Goal: Transaction & Acquisition: Purchase product/service

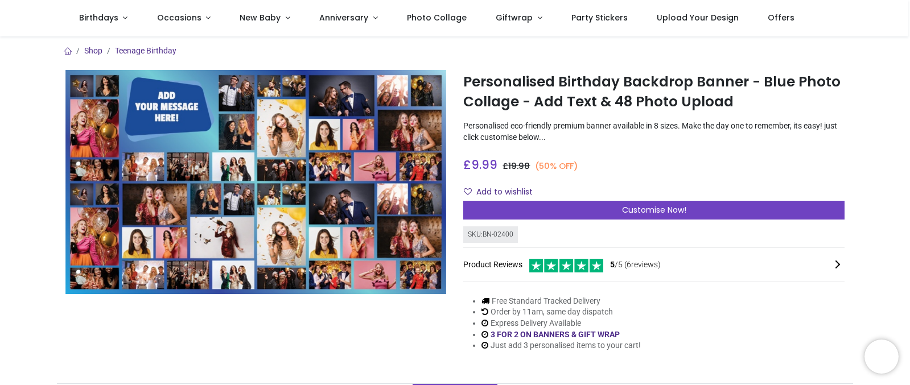
scroll to position [51, 0]
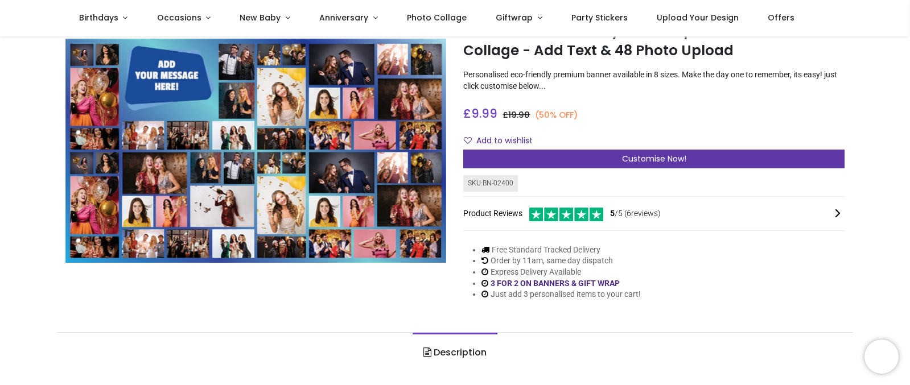
click at [646, 150] on div "Customise Now!" at bounding box center [653, 159] width 381 height 19
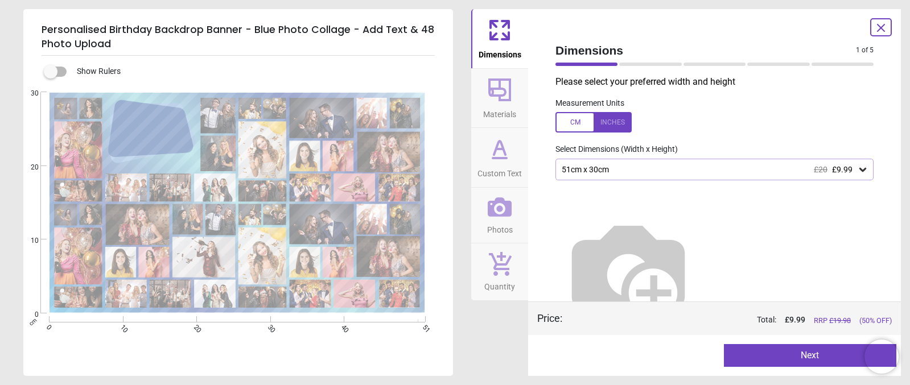
click at [632, 165] on div "51cm x 30cm £20 £9.99" at bounding box center [708, 170] width 296 height 10
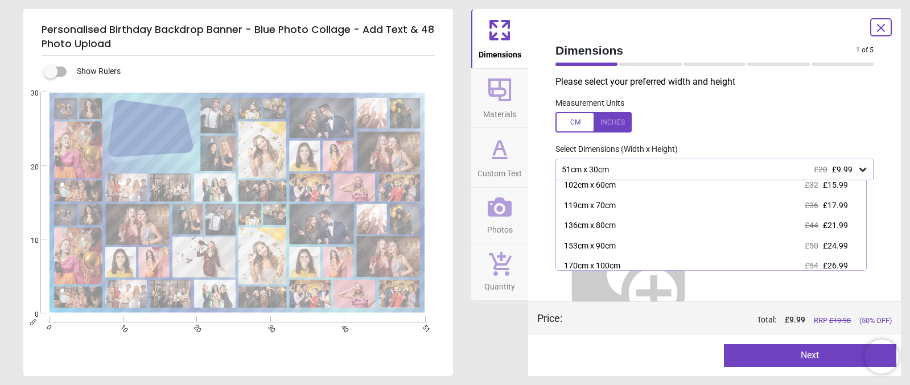
scroll to position [69, 0]
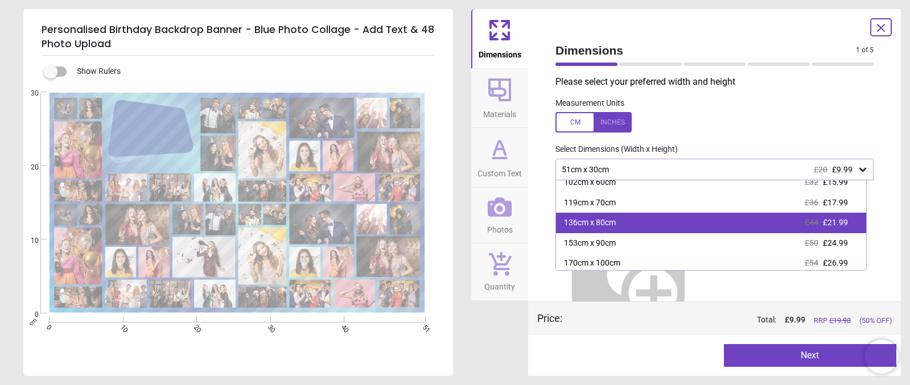
click at [709, 217] on div "136cm x 80cm £44 £21.99" at bounding box center [711, 223] width 310 height 20
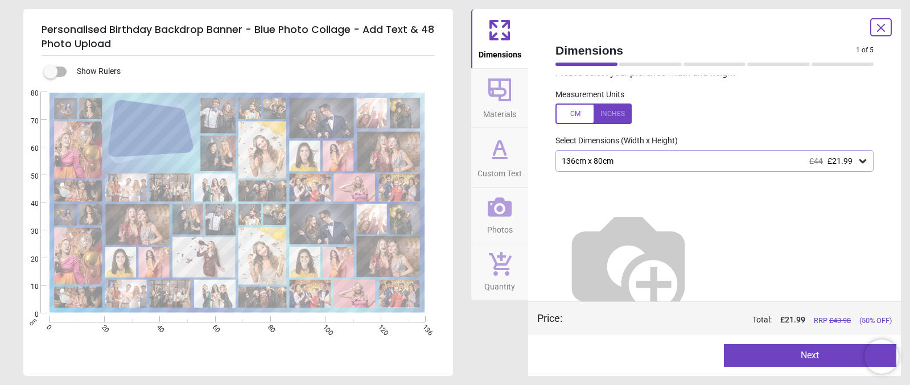
scroll to position [8, 0]
click at [769, 162] on div "136cm x 80cm £44 £21.99" at bounding box center [708, 162] width 296 height 10
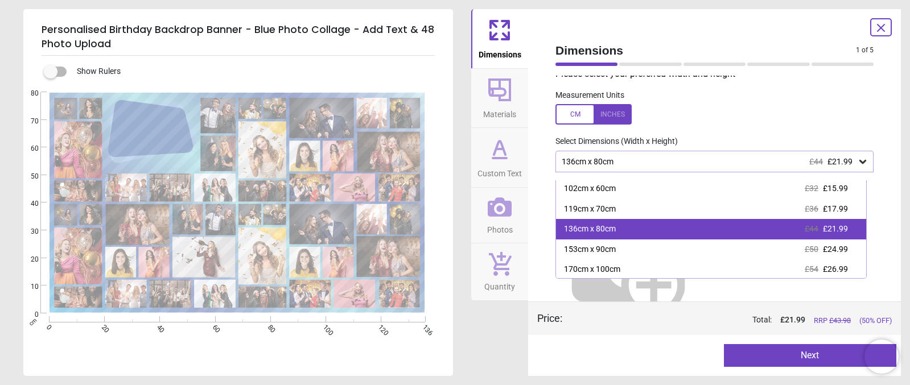
scroll to position [62, 0]
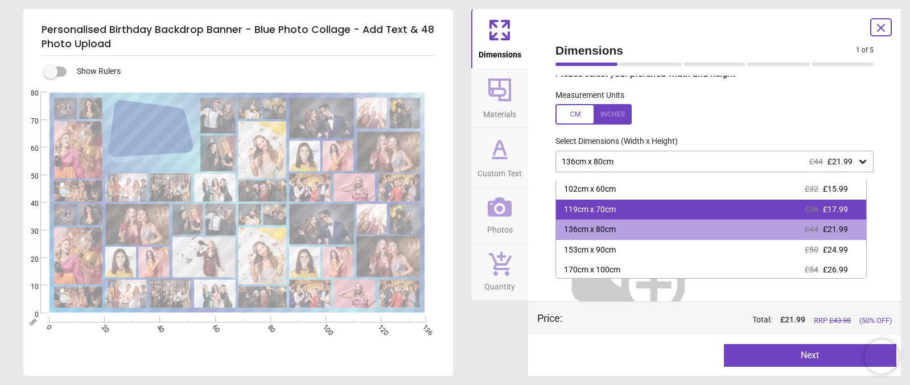
click at [747, 212] on div "119cm x 70cm £36 £17.99" at bounding box center [711, 210] width 310 height 20
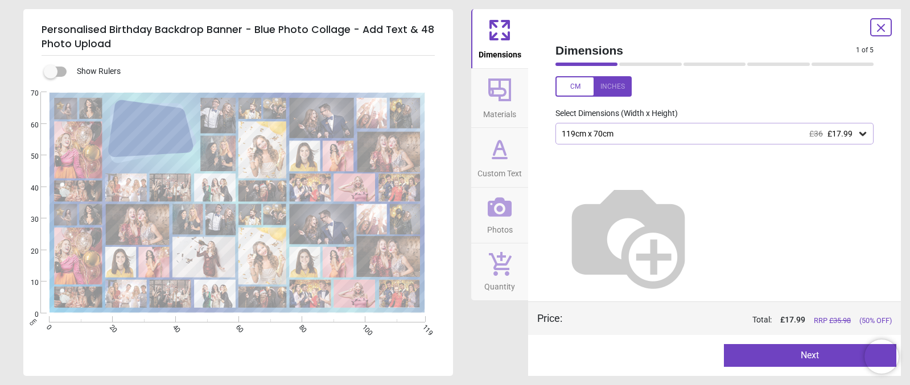
scroll to position [35, 0]
click at [678, 139] on div "119cm x 70cm £36 £17.99" at bounding box center [714, 134] width 318 height 22
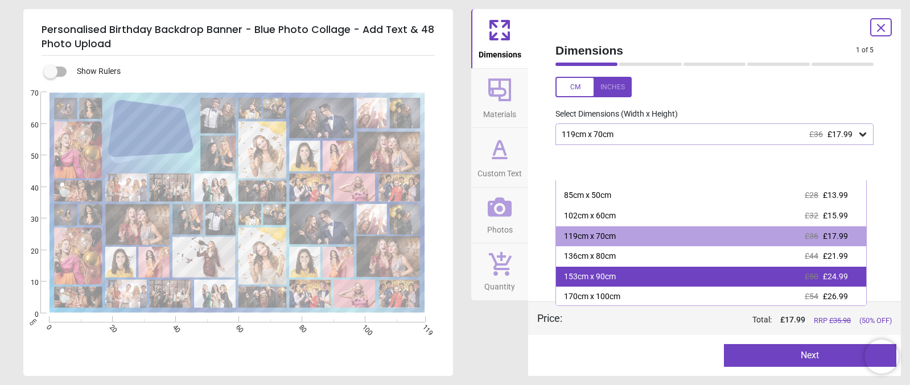
scroll to position [35, 0]
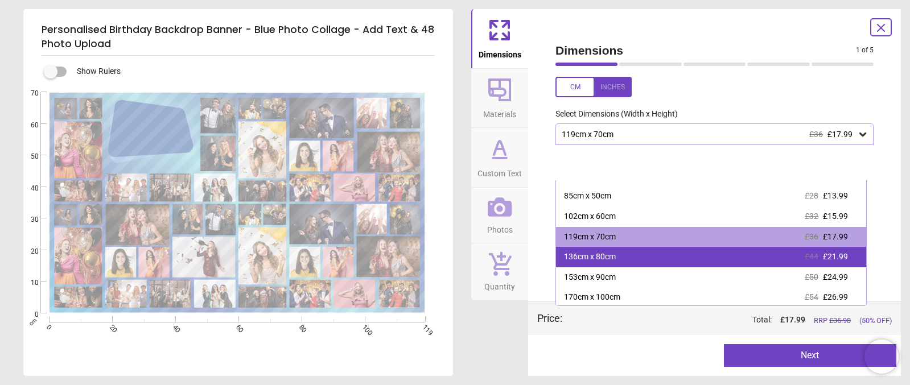
click at [708, 252] on div "136cm x 80cm £44 £21.99" at bounding box center [711, 257] width 310 height 20
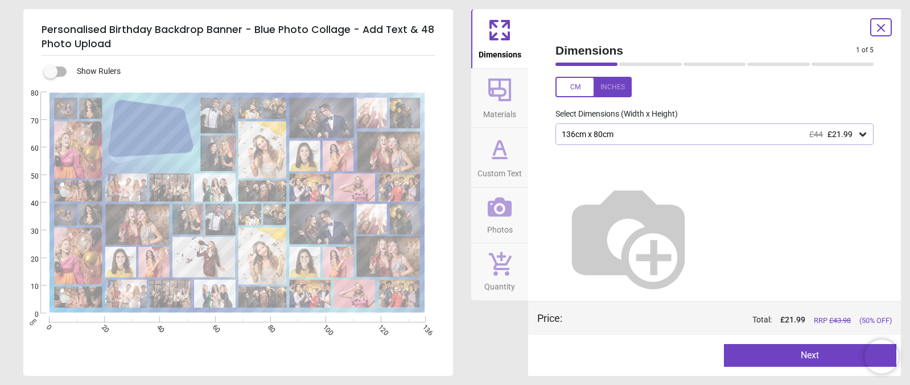
click at [786, 357] on button "Next" at bounding box center [810, 355] width 173 height 23
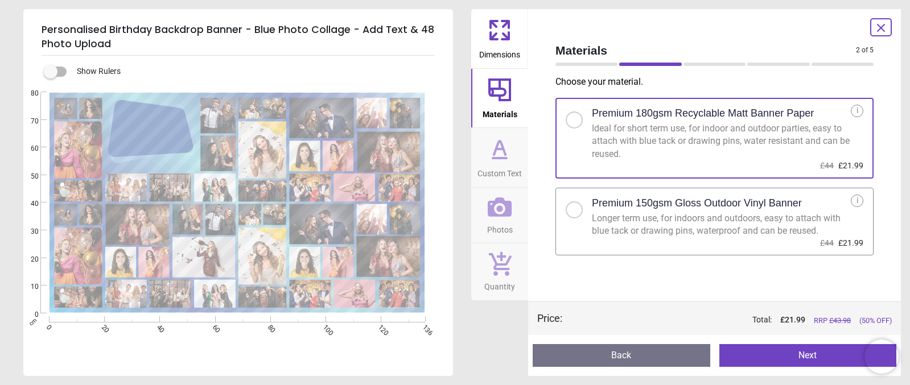
click at [574, 207] on div at bounding box center [574, 210] width 7 height 7
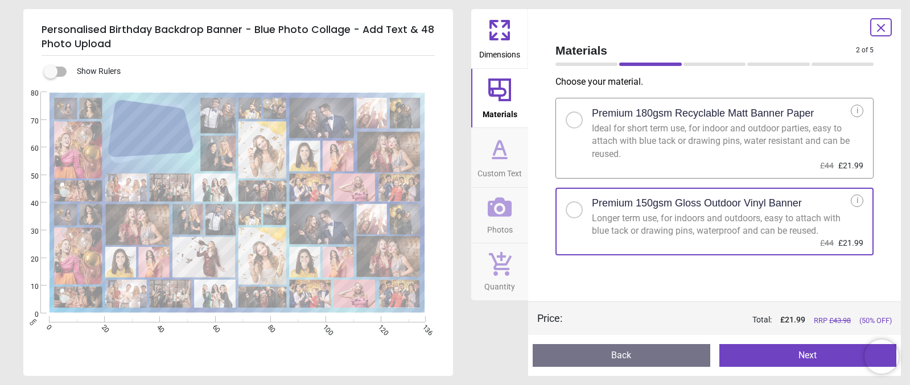
click at [857, 196] on div "i" at bounding box center [857, 201] width 13 height 13
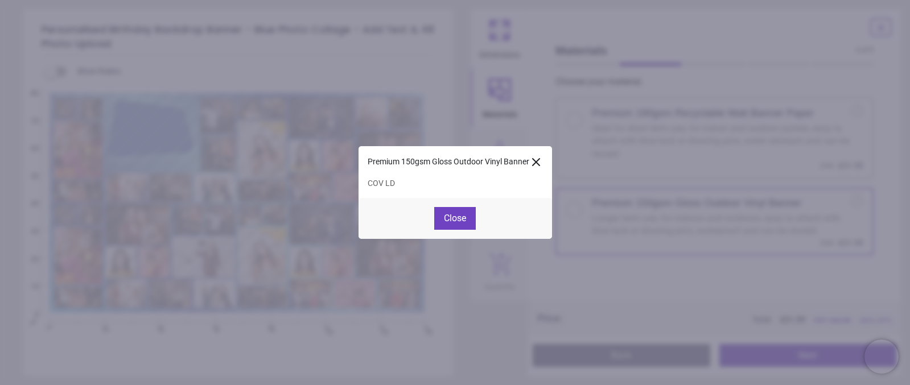
click at [541, 163] on icon at bounding box center [536, 162] width 14 height 14
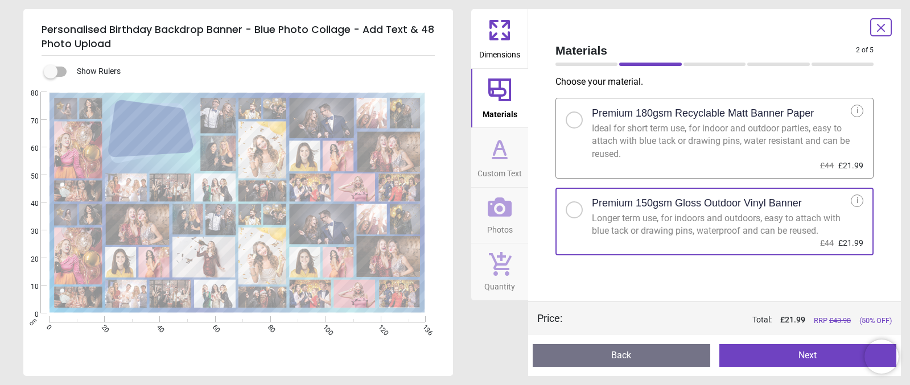
click at [853, 108] on div "i" at bounding box center [857, 111] width 13 height 13
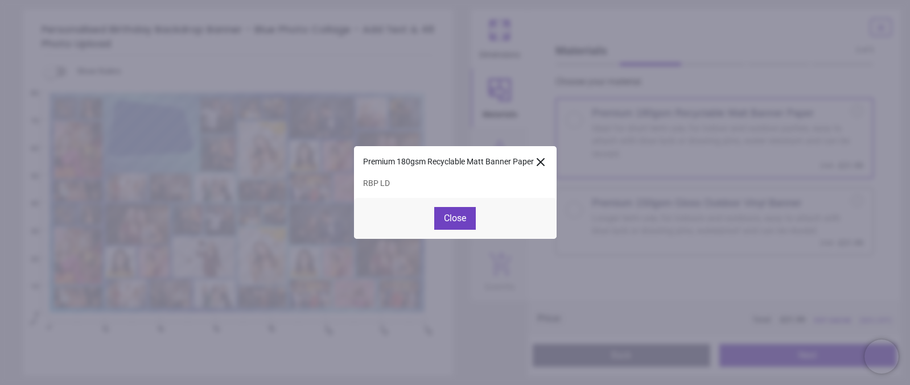
click at [546, 160] on icon at bounding box center [541, 162] width 14 height 14
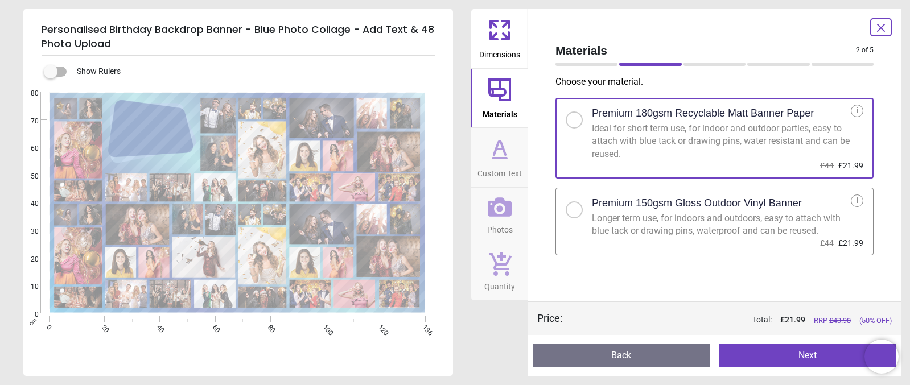
click at [576, 212] on div at bounding box center [574, 209] width 17 height 17
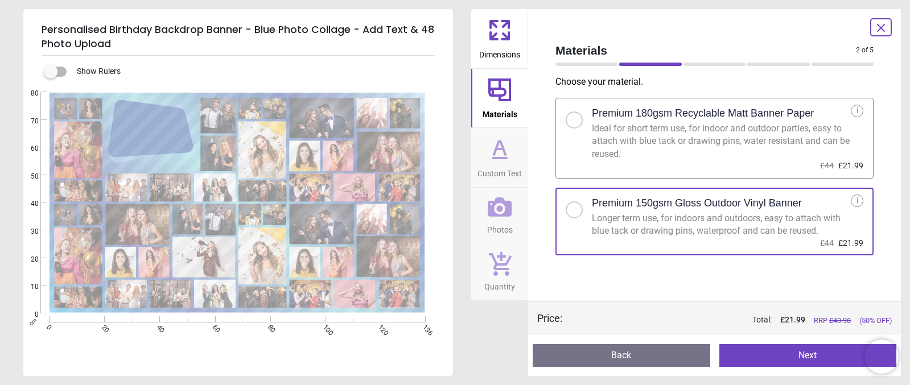
click at [785, 354] on button "Next" at bounding box center [808, 355] width 178 height 23
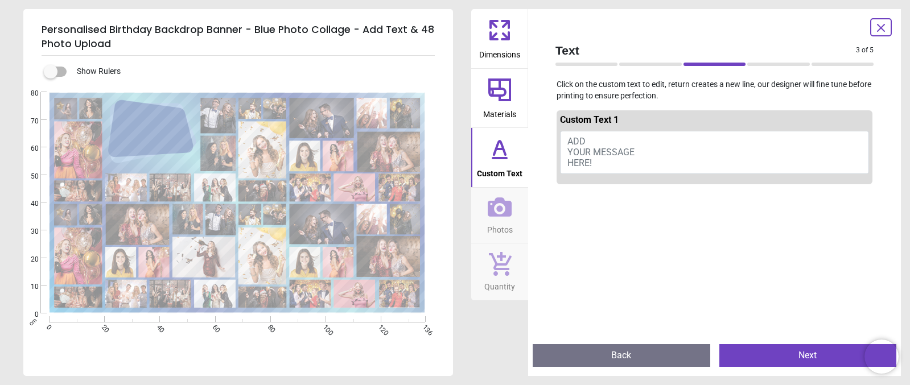
click at [616, 143] on button "ADD YOUR MESSAGE HERE!" at bounding box center [714, 152] width 309 height 43
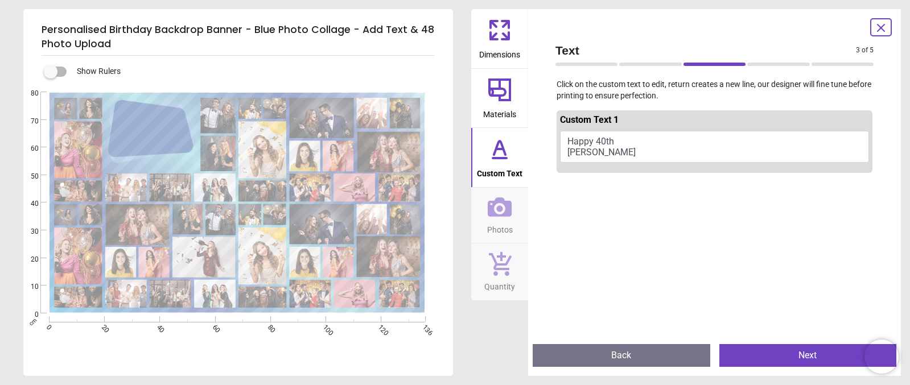
scroll to position [1, 0]
type textarea "**********"
click at [765, 357] on button "Next" at bounding box center [808, 355] width 178 height 23
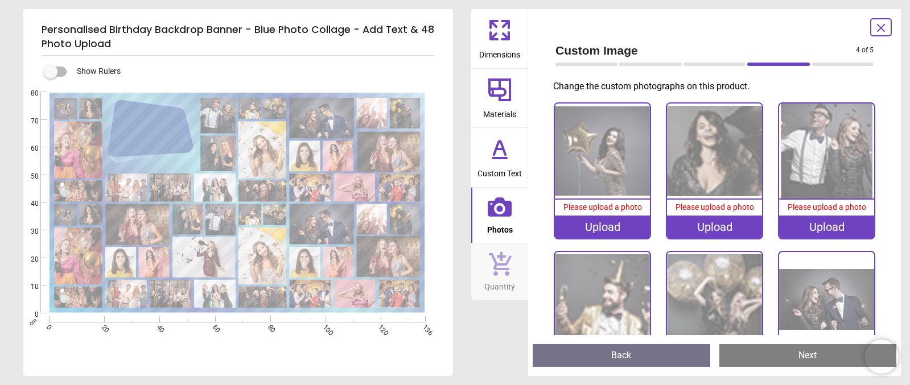
click at [599, 229] on div "Upload" at bounding box center [602, 227] width 95 height 23
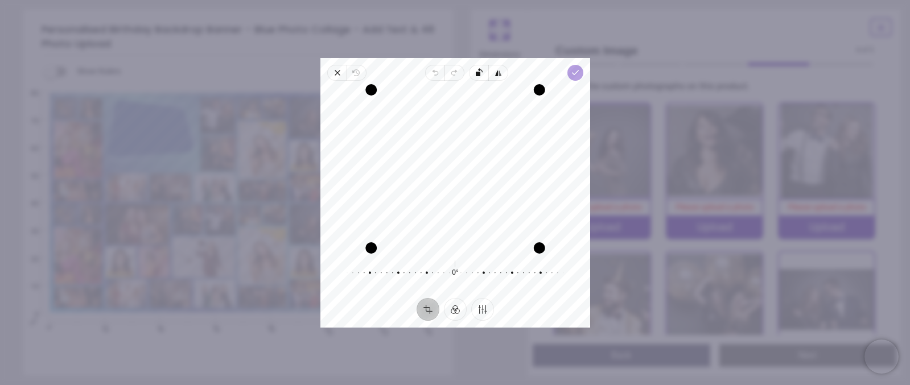
click at [579, 73] on icon "button" at bounding box center [574, 72] width 9 height 9
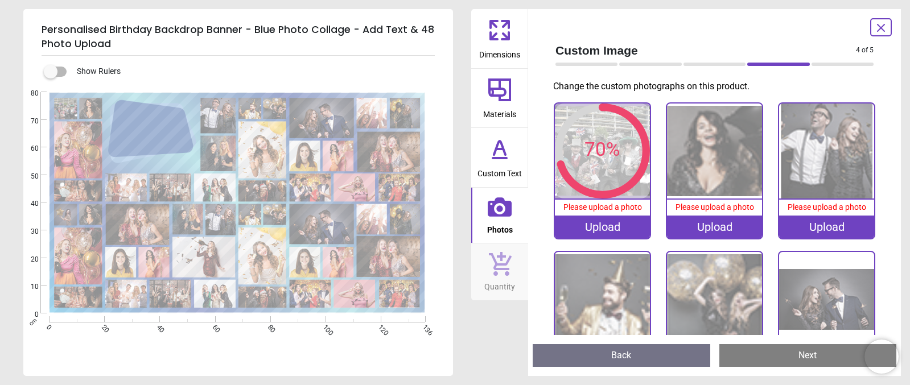
click at [699, 224] on div "Upload" at bounding box center [714, 227] width 95 height 23
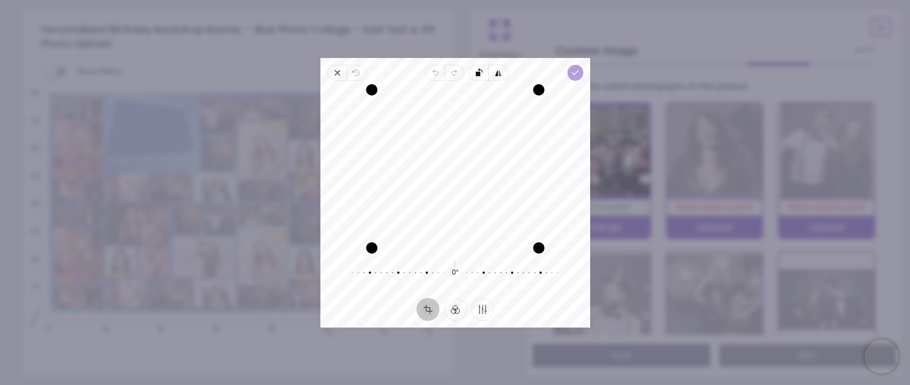
click at [575, 72] on polyline "button" at bounding box center [575, 73] width 6 height 4
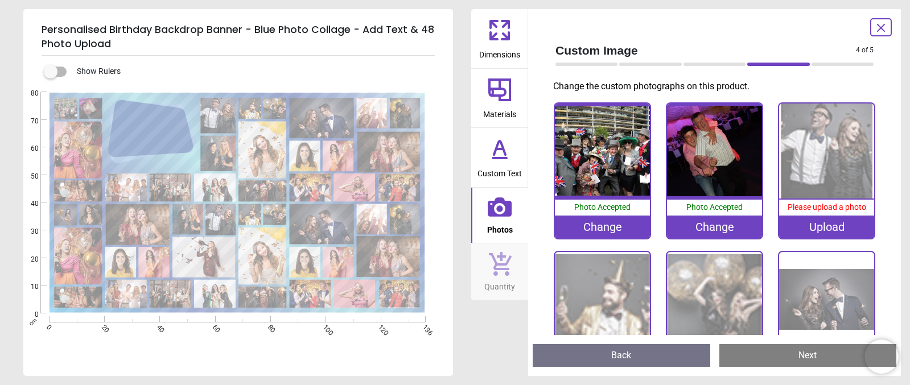
click at [814, 220] on div "Upload" at bounding box center [826, 227] width 95 height 23
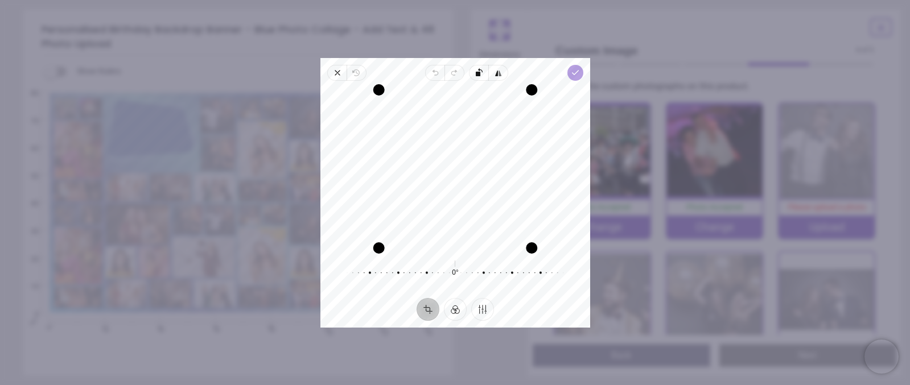
click at [576, 77] on span "Done" at bounding box center [575, 73] width 16 height 16
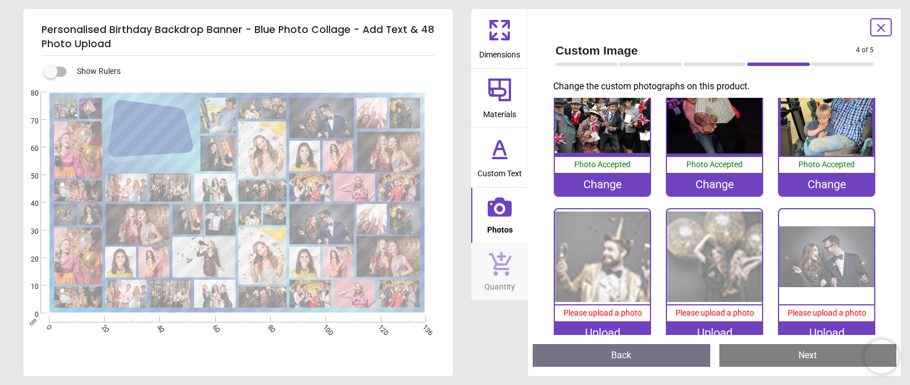
scroll to position [133, 0]
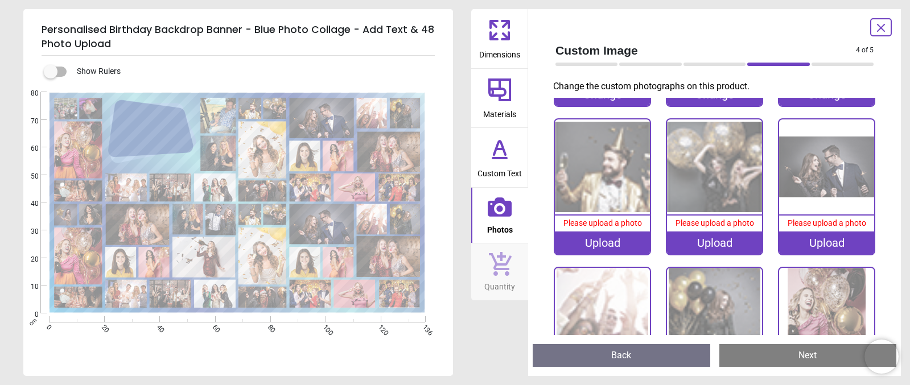
click at [601, 243] on div "Upload" at bounding box center [602, 243] width 95 height 23
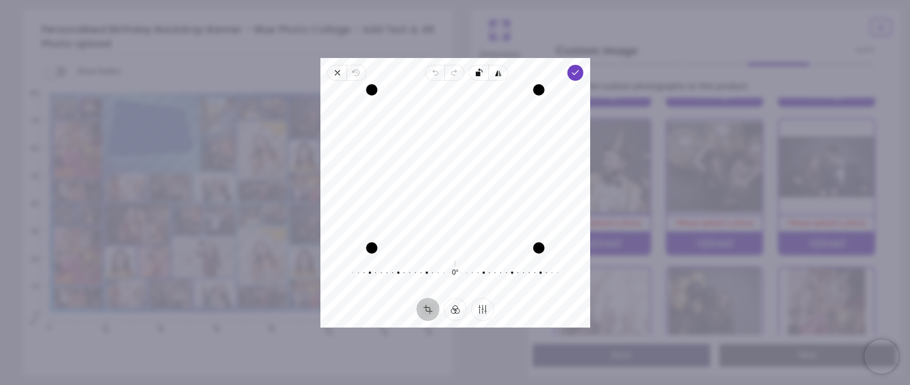
scroll to position [133, 0]
drag, startPoint x: 534, startPoint y: 90, endPoint x: 534, endPoint y: 73, distance: 17.1
click at [534, 73] on div "Close Revert Undo Redo Rotate left Flip horizontal Done Crop Filter Finetune Re…" at bounding box center [455, 193] width 270 height 270
click at [574, 75] on polyline "button" at bounding box center [575, 73] width 6 height 4
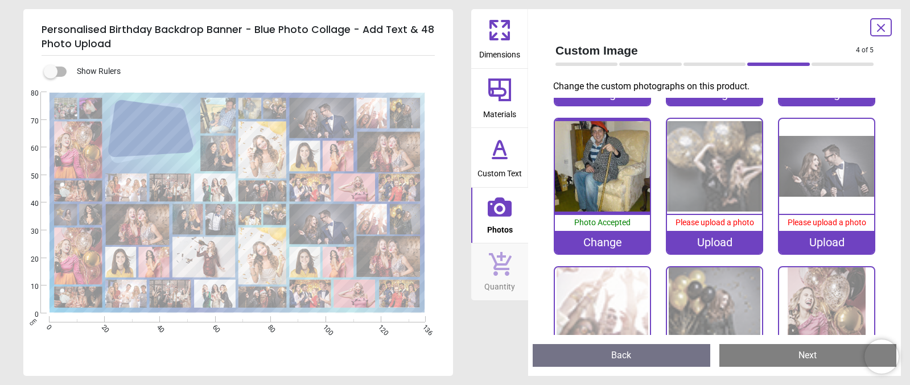
click at [712, 234] on div "Upload" at bounding box center [714, 242] width 95 height 23
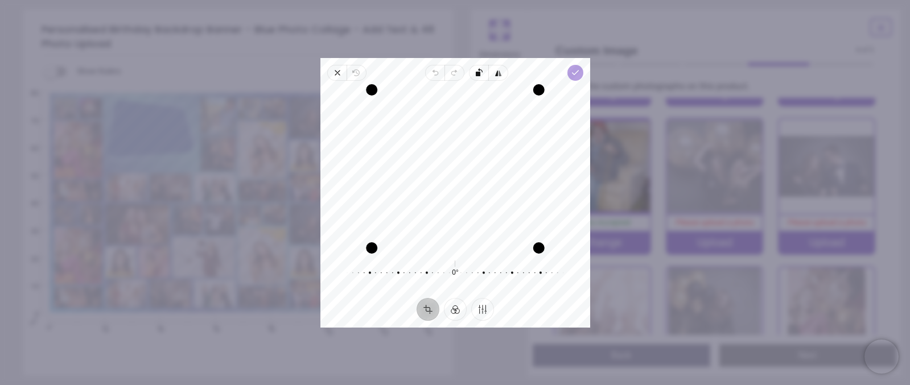
click at [581, 73] on span "Done" at bounding box center [575, 73] width 16 height 16
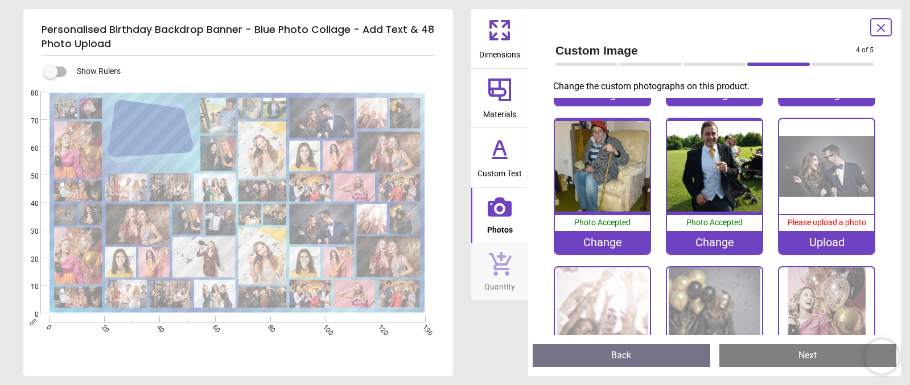
click at [817, 236] on div "Upload" at bounding box center [826, 242] width 95 height 23
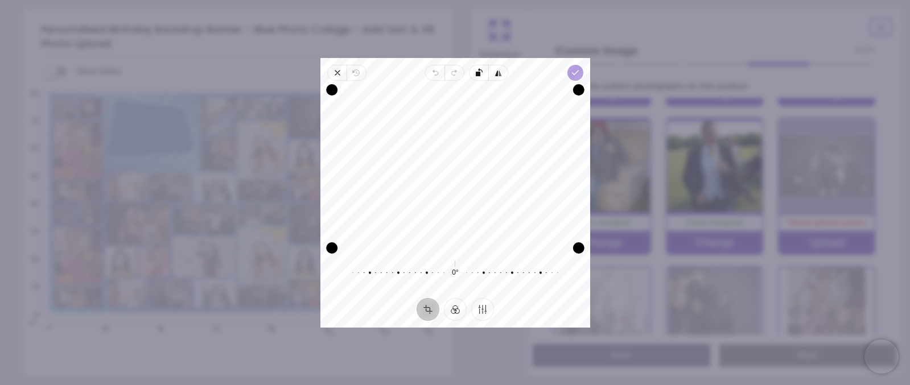
click at [572, 73] on polyline "button" at bounding box center [575, 73] width 6 height 4
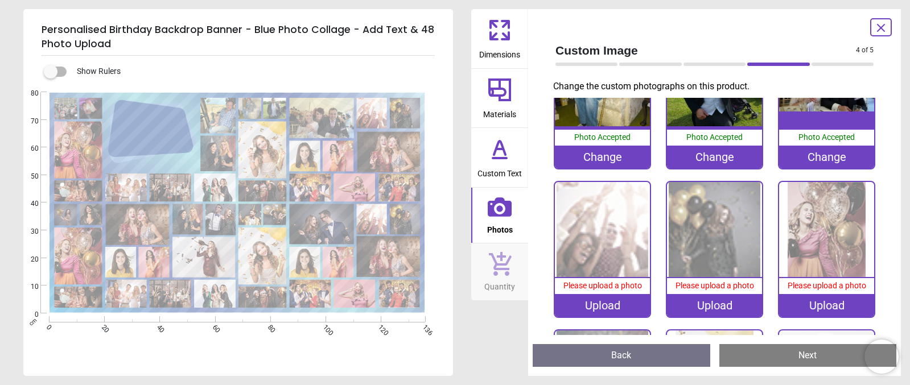
scroll to position [251, 0]
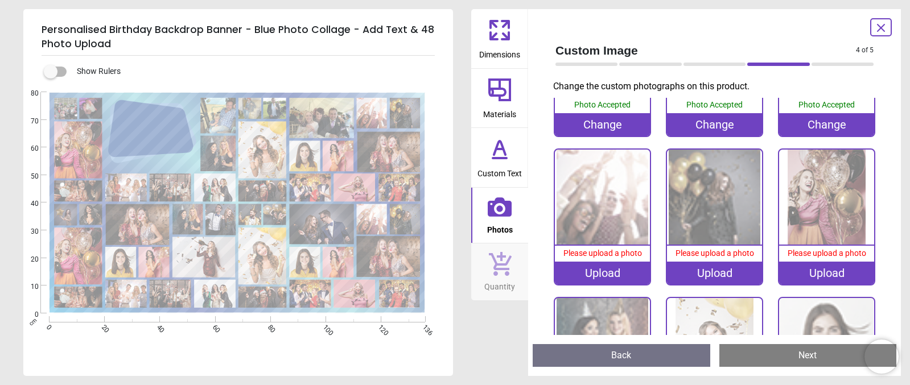
click at [599, 263] on div "Upload" at bounding box center [602, 273] width 95 height 23
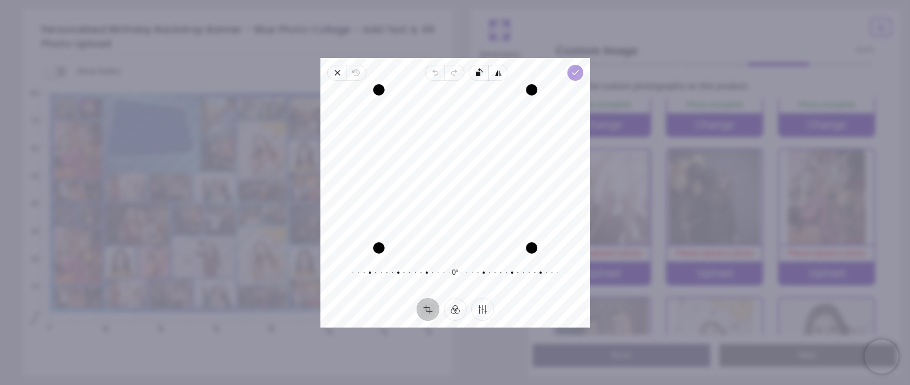
click at [580, 76] on span "Done" at bounding box center [575, 73] width 16 height 16
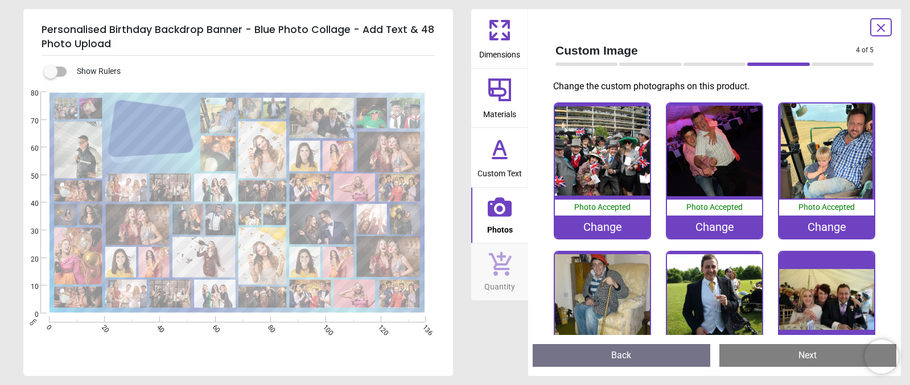
scroll to position [377, 0]
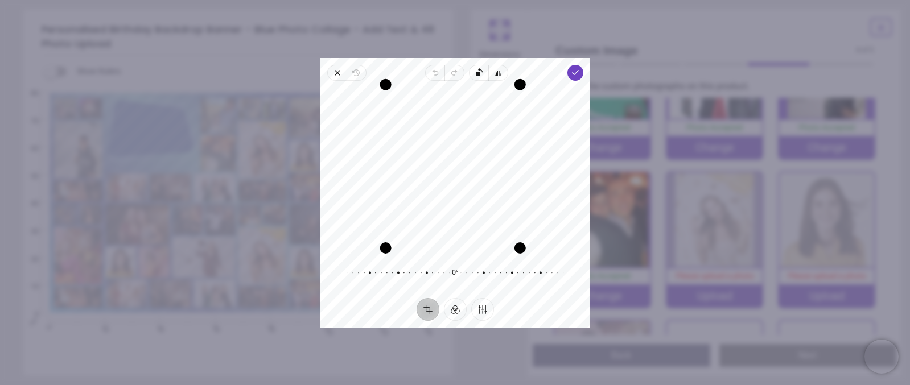
drag, startPoint x: 389, startPoint y: 92, endPoint x: 317, endPoint y: 85, distance: 72.5
click at [463, 159] on div "× Trustpilot Product Reviews 5 /5 ( 6 reviews) [PERSON_NAME] I was so impressed…" at bounding box center [653, 200] width 381 height 82
click at [337, 74] on icon "button" at bounding box center [337, 72] width 9 height 9
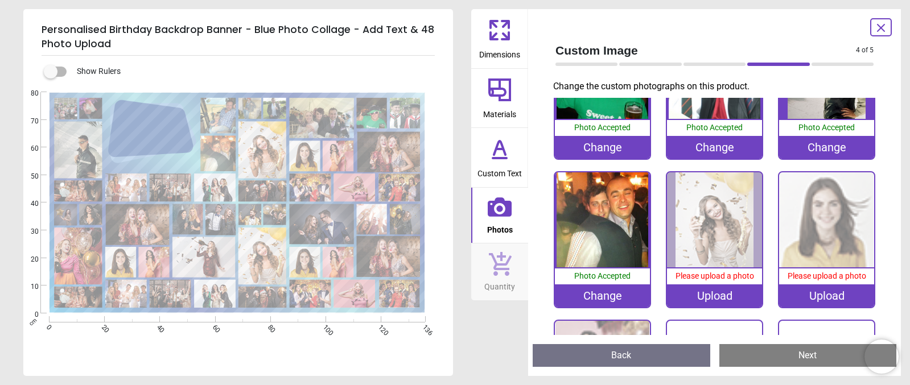
click at [711, 286] on div "Upload" at bounding box center [714, 296] width 95 height 23
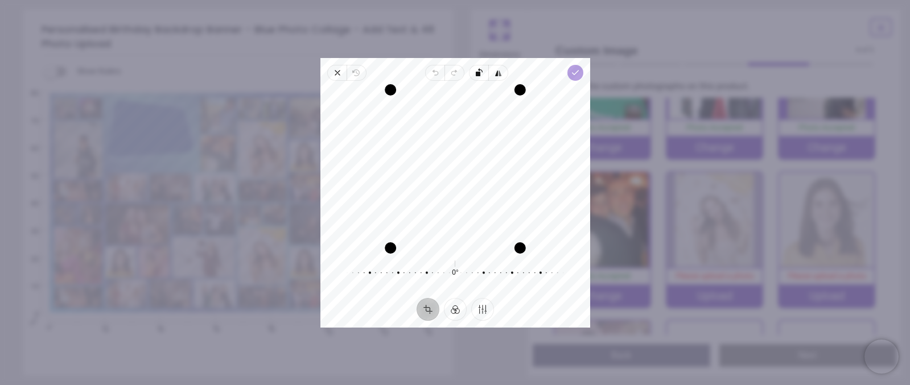
click at [578, 74] on icon "button" at bounding box center [574, 72] width 9 height 9
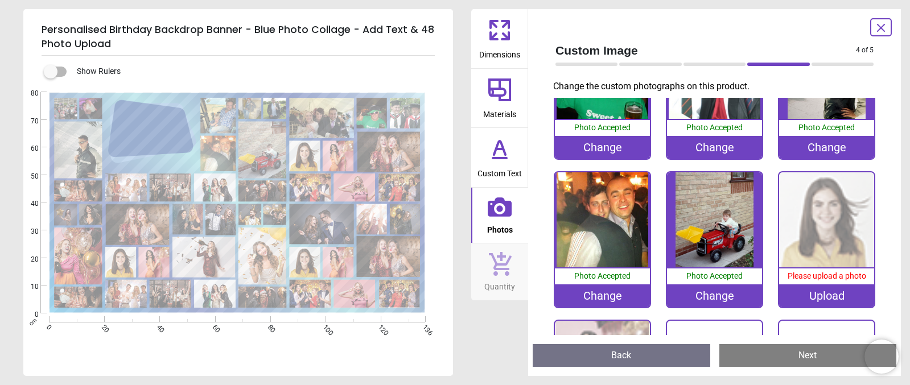
click at [821, 288] on div "Upload" at bounding box center [826, 296] width 95 height 23
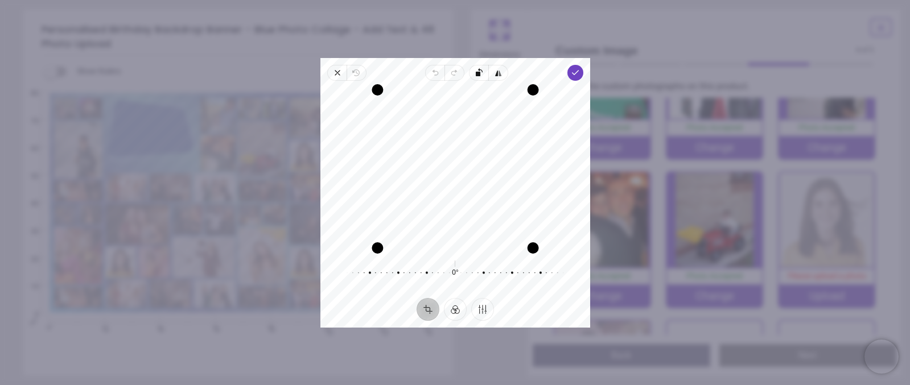
drag, startPoint x: 489, startPoint y: 179, endPoint x: 489, endPoint y: 194, distance: 15.4
click at [489, 194] on div "Recenter" at bounding box center [455, 169] width 252 height 158
click at [574, 78] on span "Done" at bounding box center [575, 73] width 16 height 16
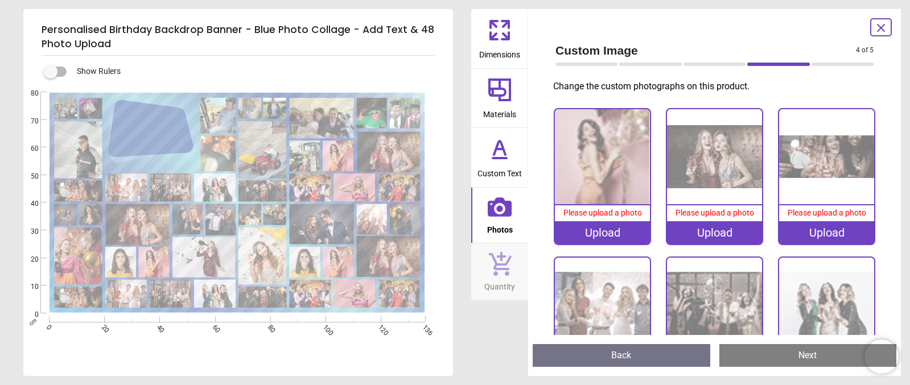
scroll to position [592, 0]
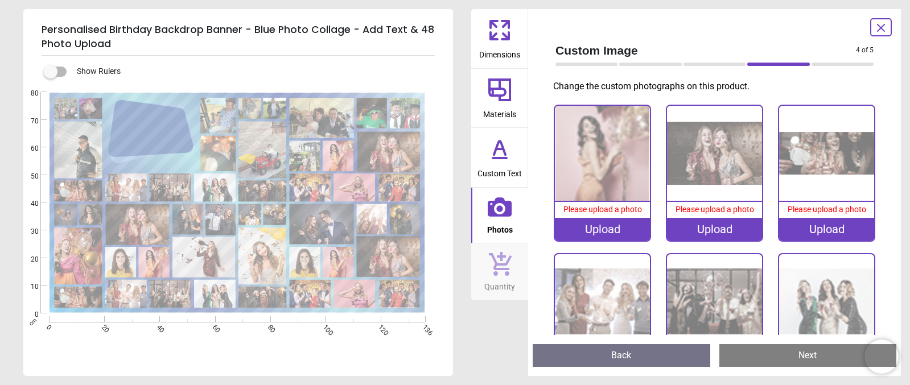
click at [594, 218] on div "Upload" at bounding box center [602, 229] width 95 height 23
